Goal: Find specific page/section: Find specific page/section

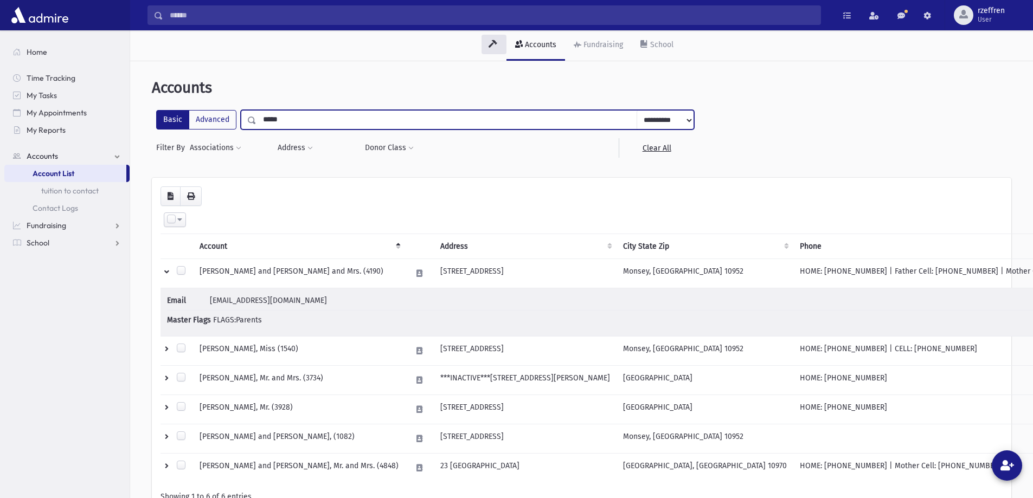
type input "*****"
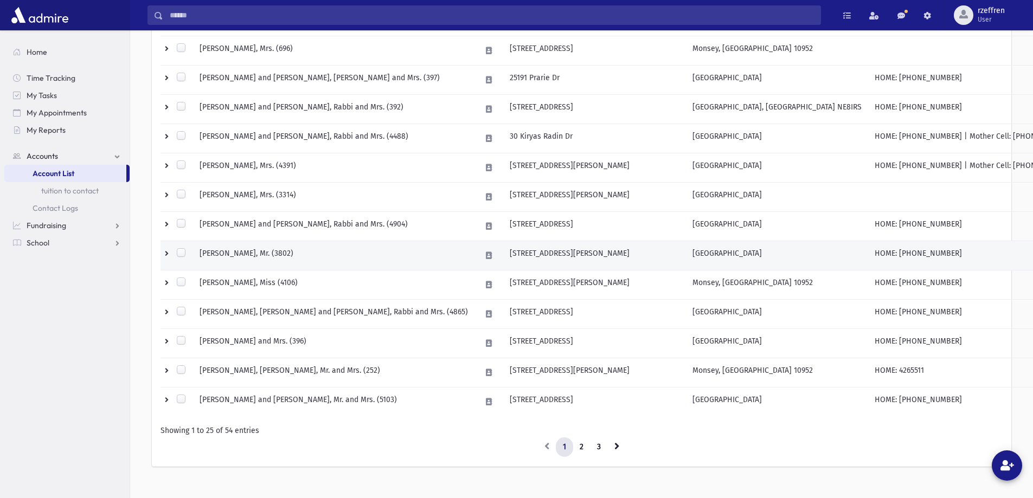
scroll to position [591, 0]
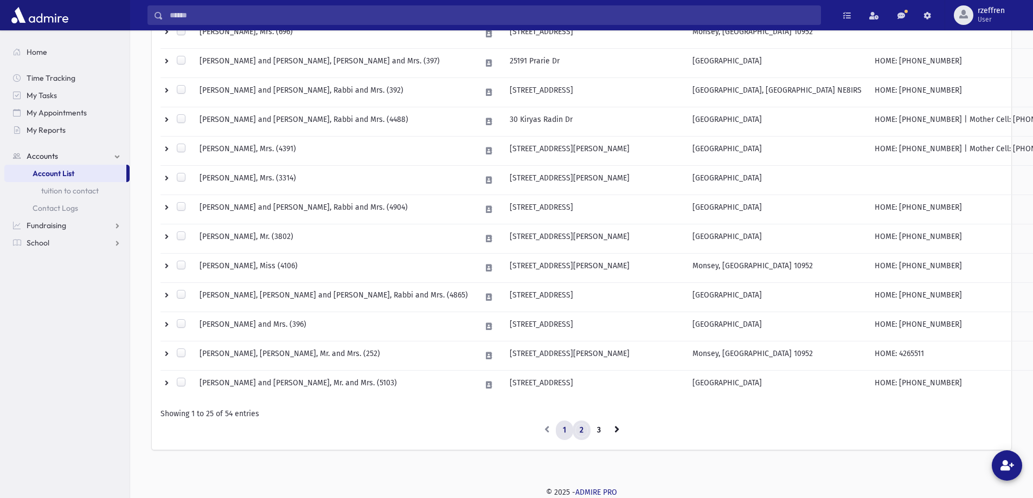
click at [588, 432] on link "2" at bounding box center [582, 431] width 18 height 20
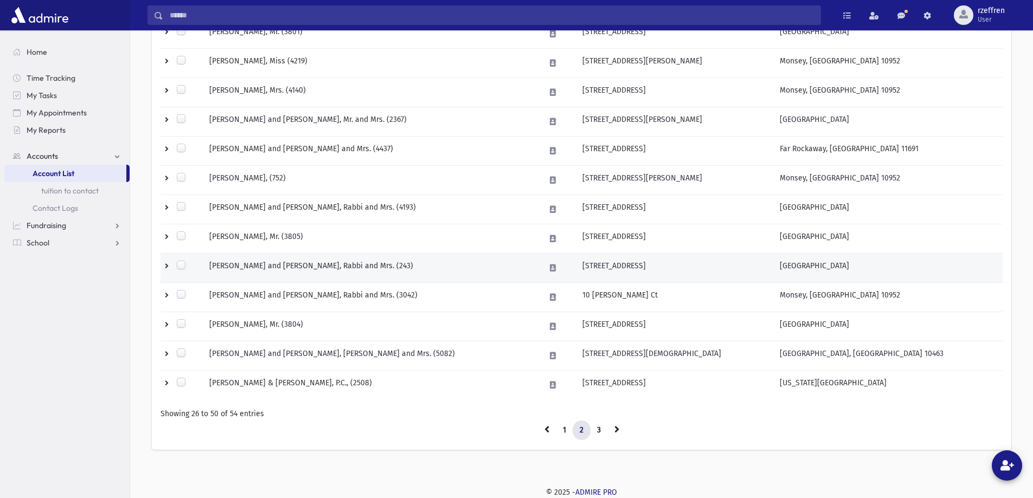
click at [169, 270] on td at bounding box center [182, 268] width 42 height 29
